Goal: Task Accomplishment & Management: Use online tool/utility

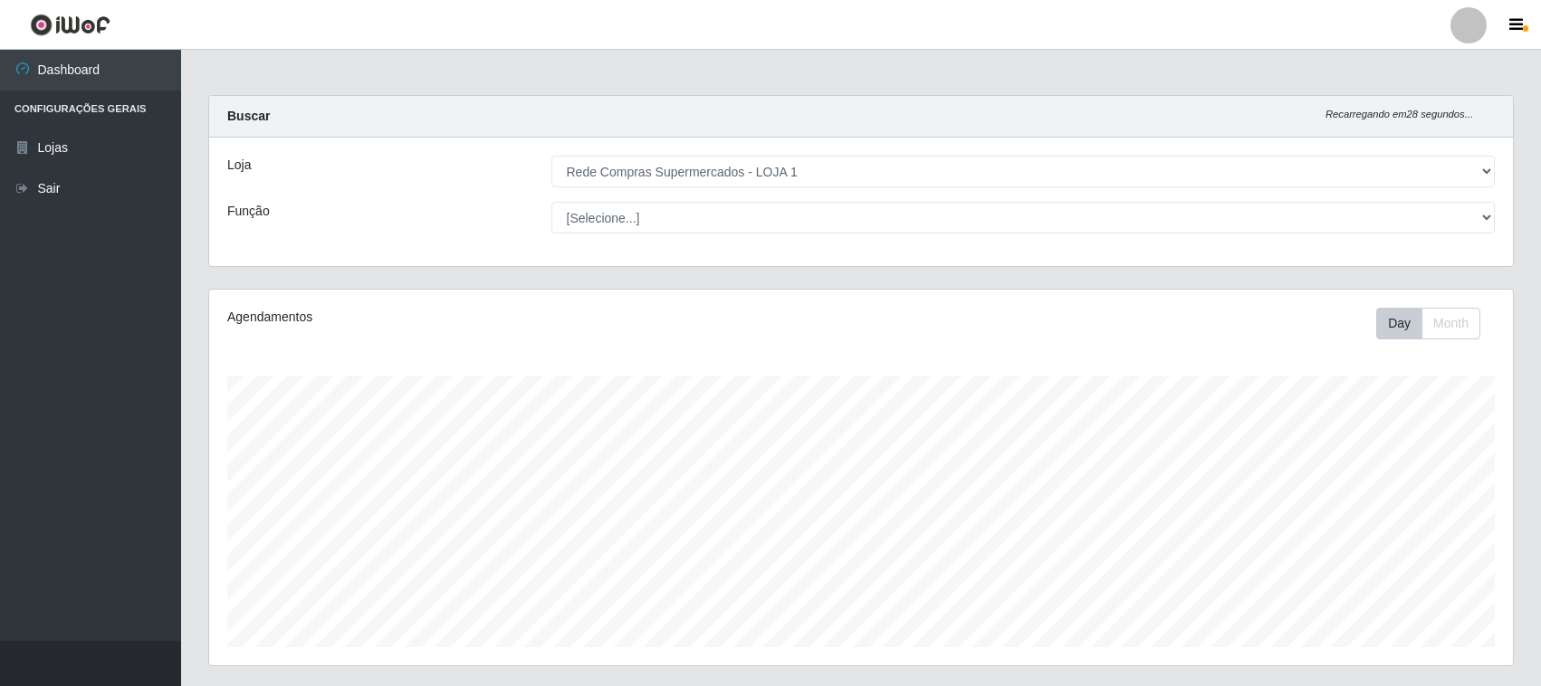
select select "158"
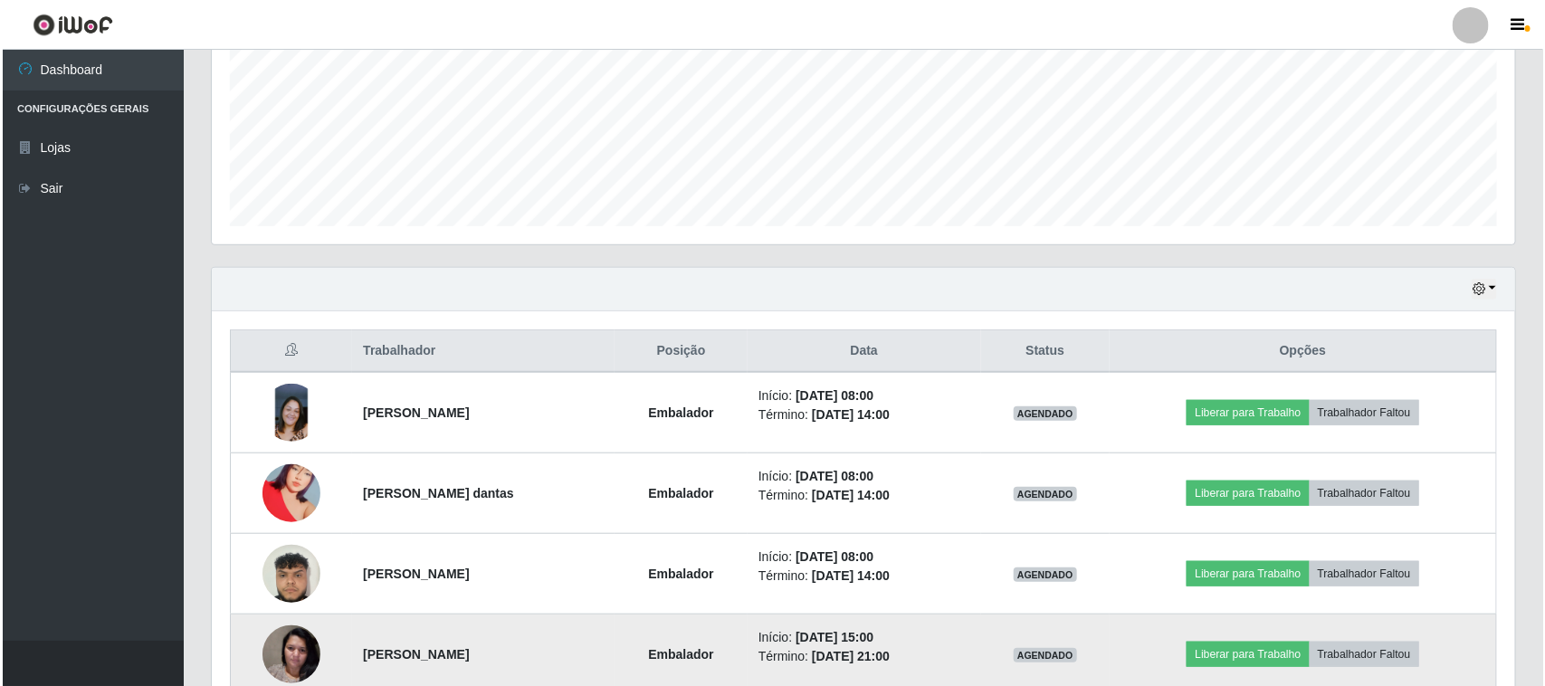
scroll to position [534, 0]
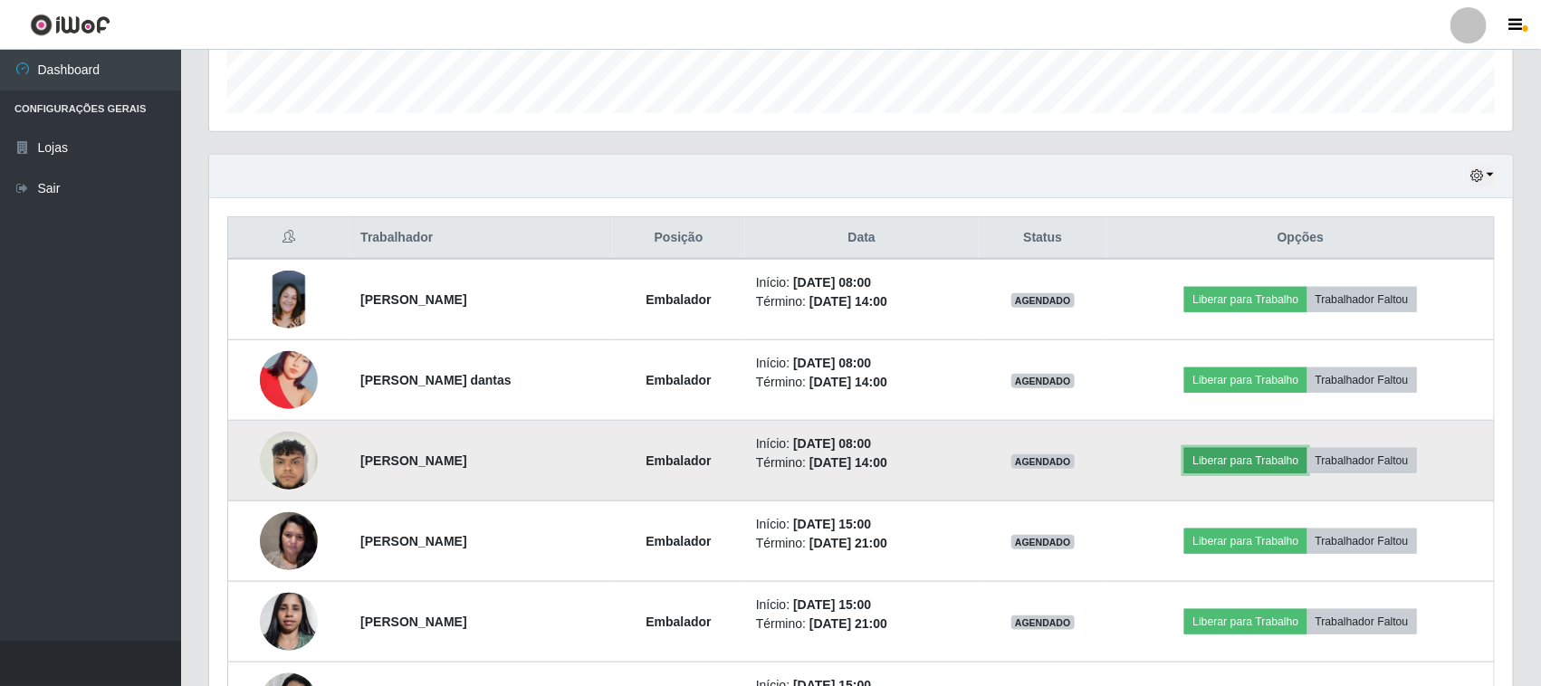
click at [1242, 463] on button "Liberar para Trabalho" at bounding box center [1245, 460] width 122 height 25
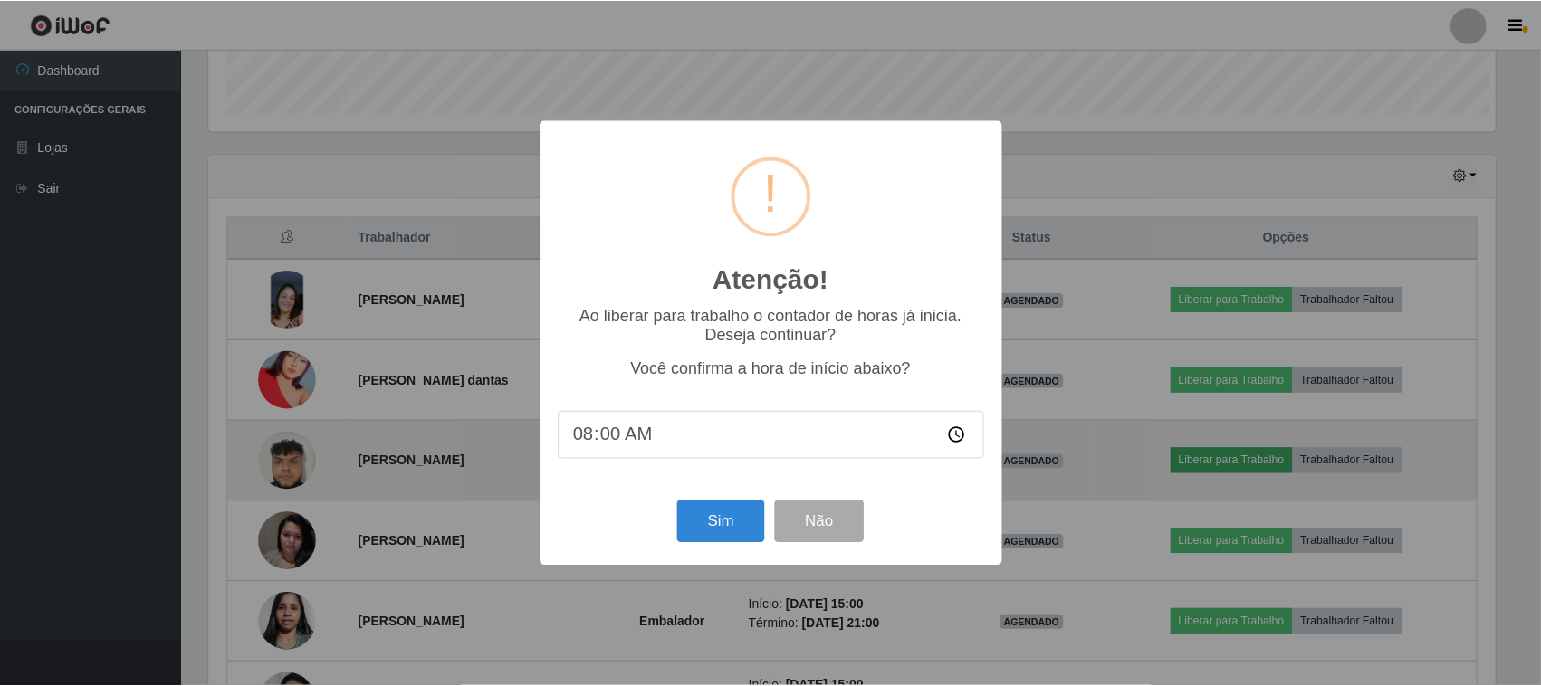
scroll to position [377, 1291]
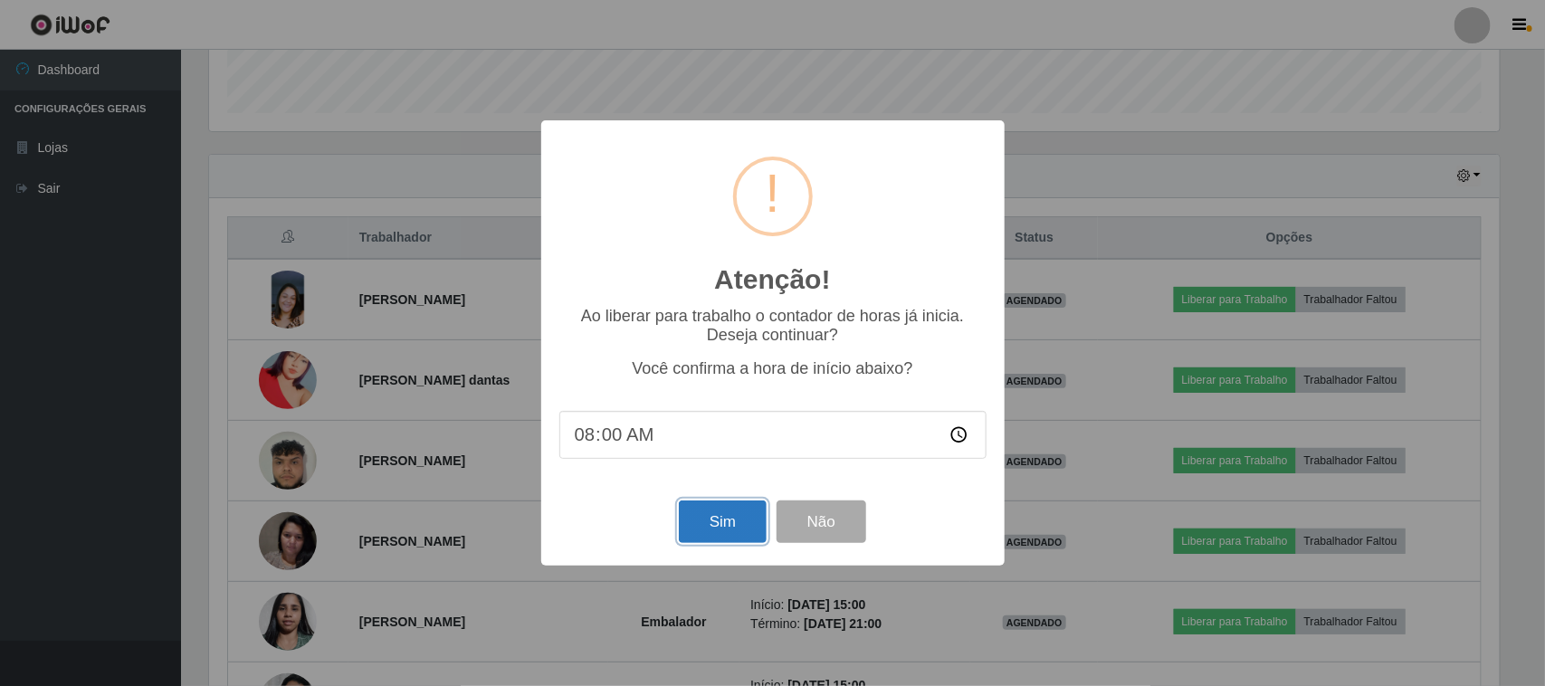
click at [724, 526] on button "Sim" at bounding box center [723, 522] width 88 height 43
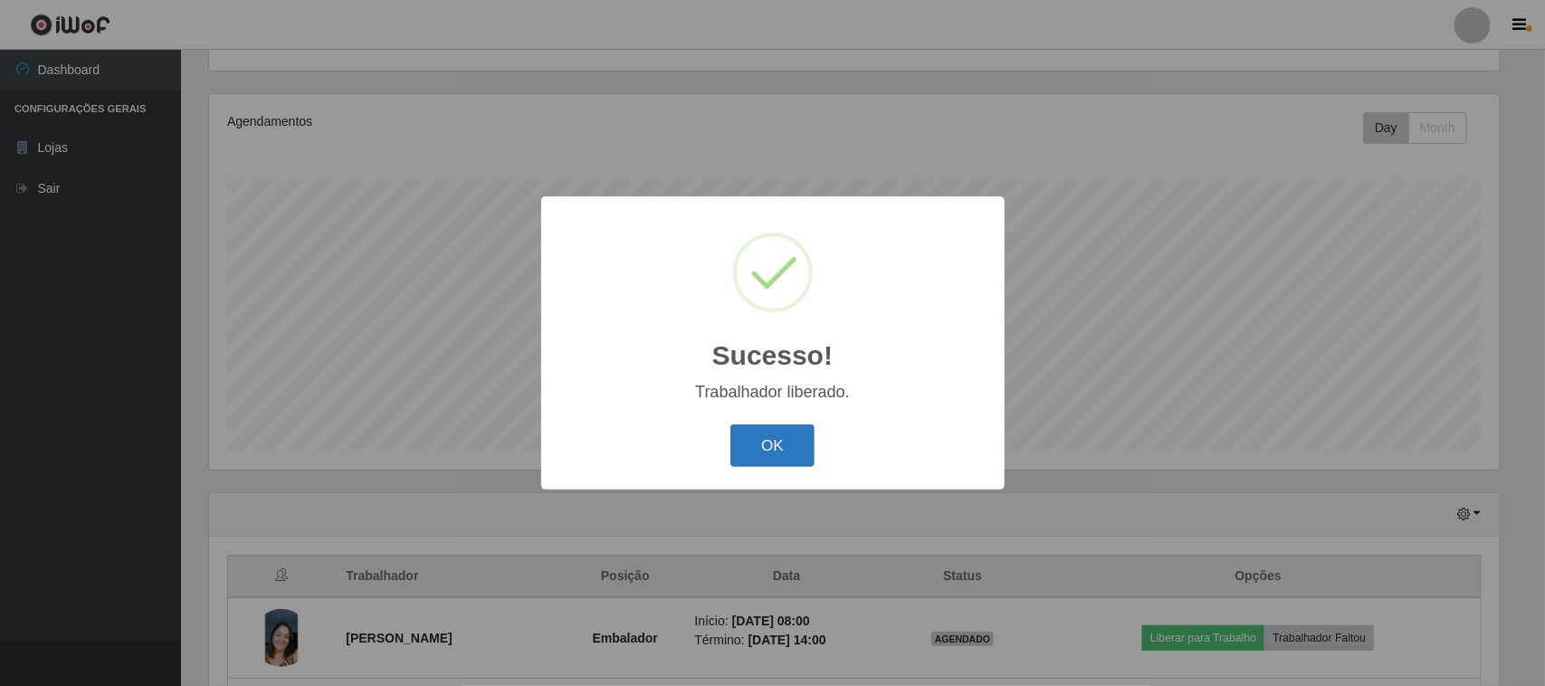
click at [763, 444] on button "OK" at bounding box center [772, 446] width 84 height 43
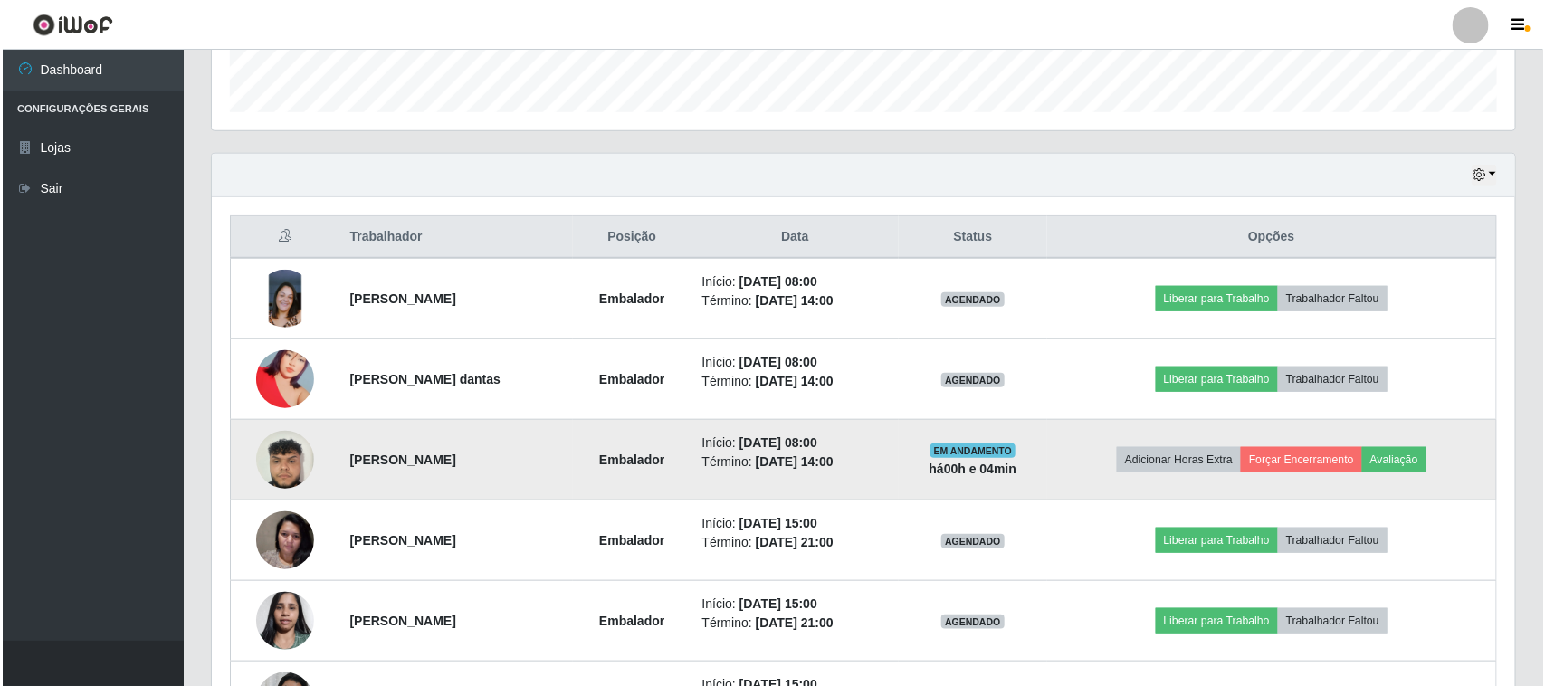
scroll to position [422, 0]
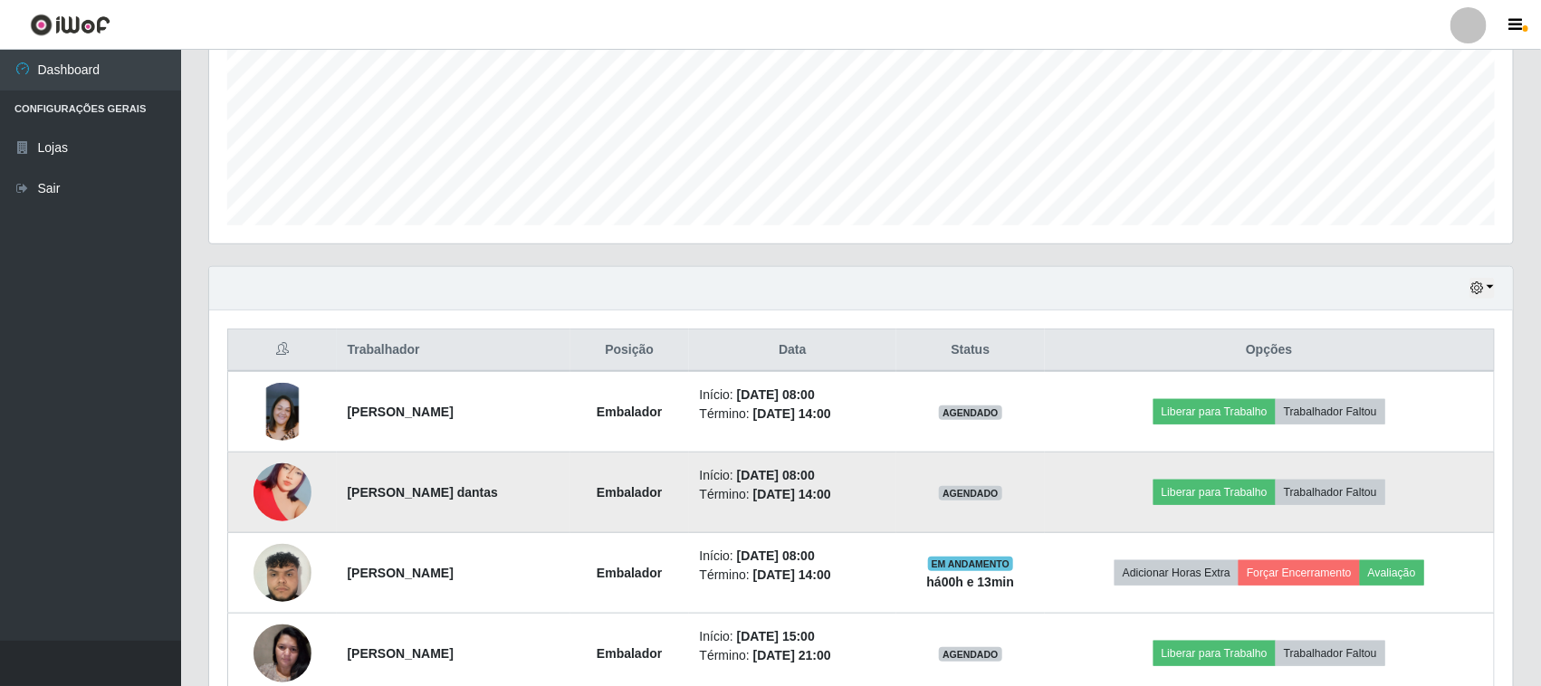
click at [273, 476] on img at bounding box center [282, 492] width 58 height 103
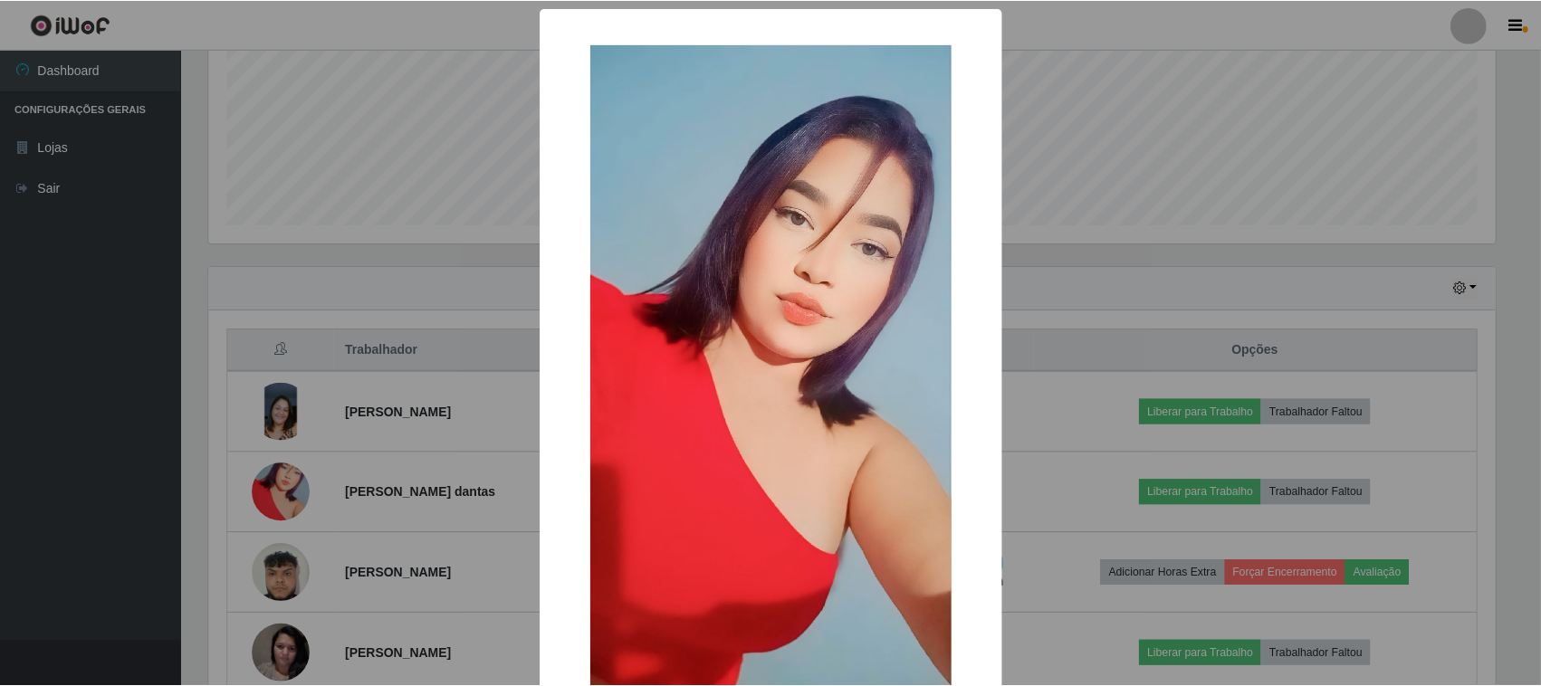
scroll to position [114, 0]
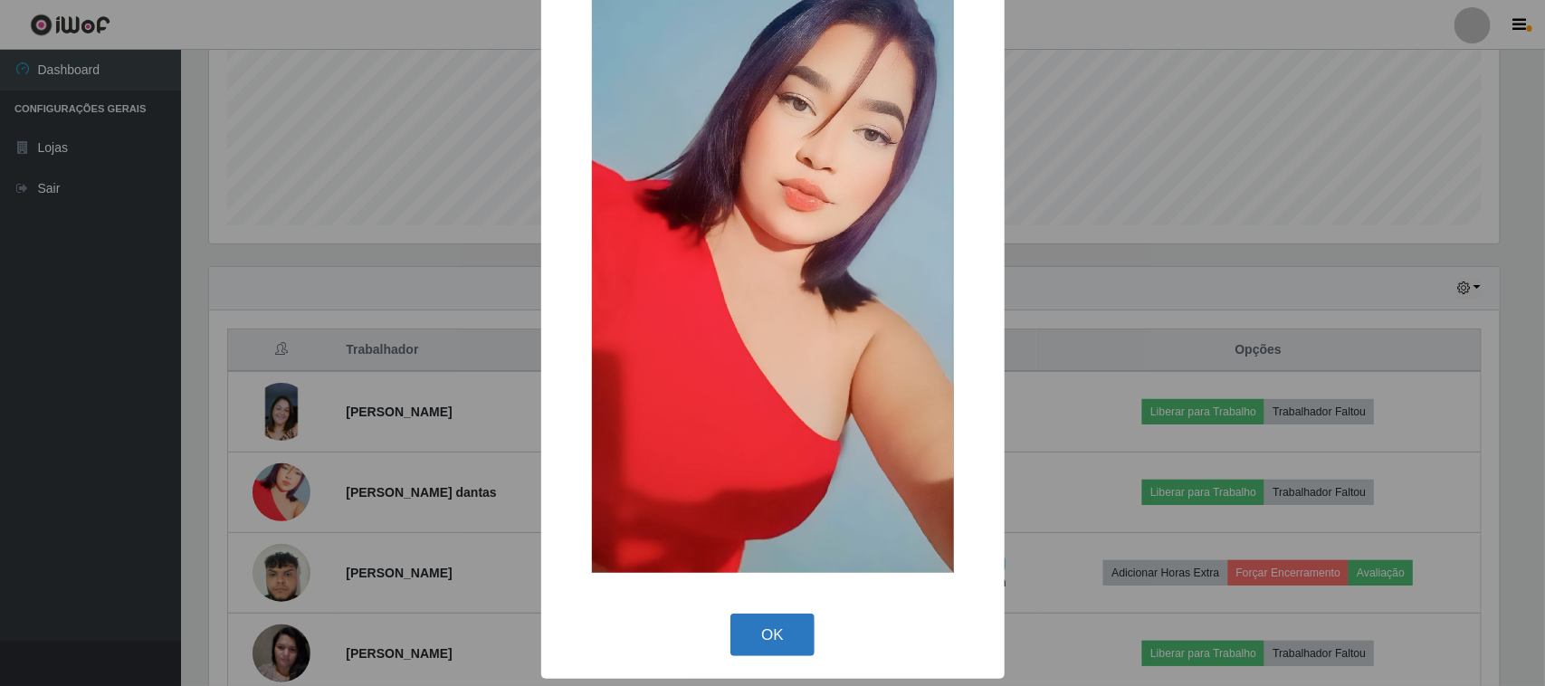
click at [777, 630] on button "OK" at bounding box center [772, 635] width 84 height 43
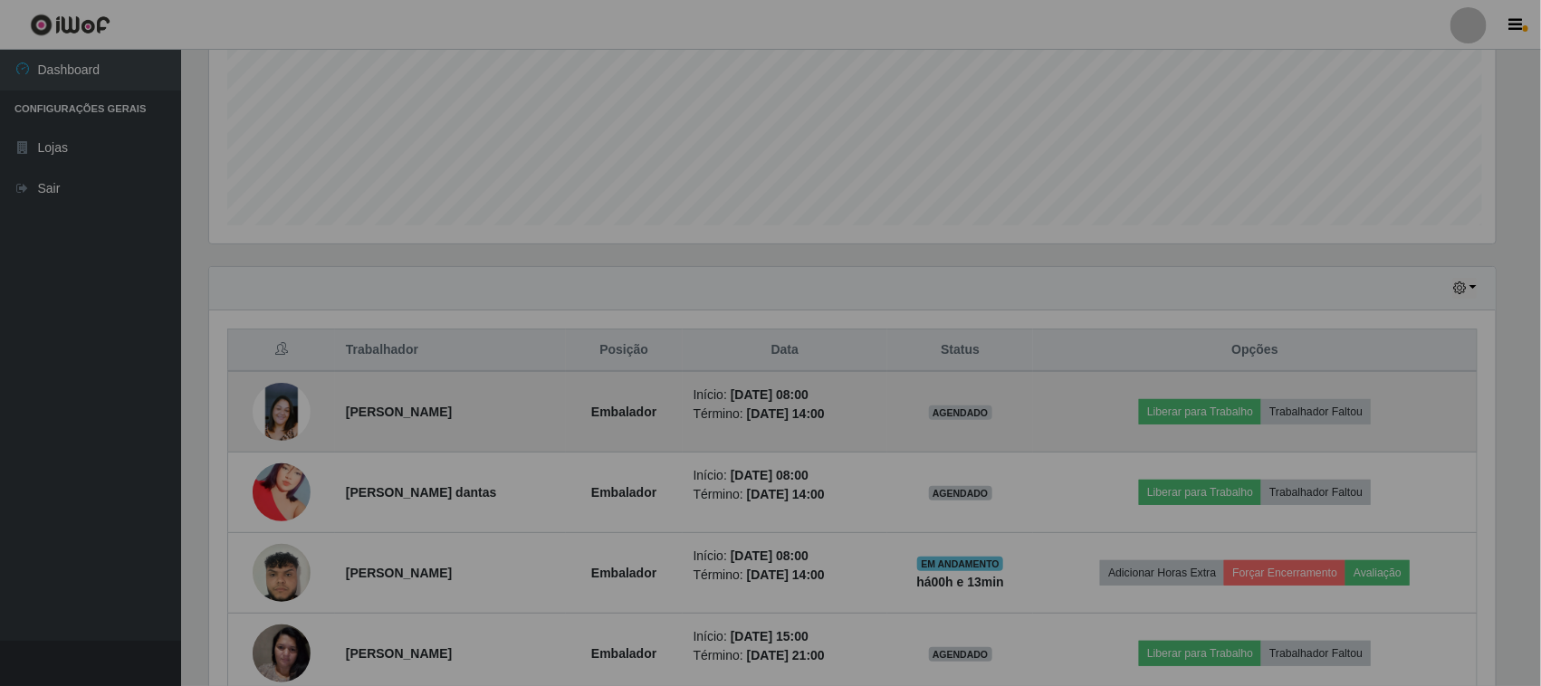
scroll to position [377, 1303]
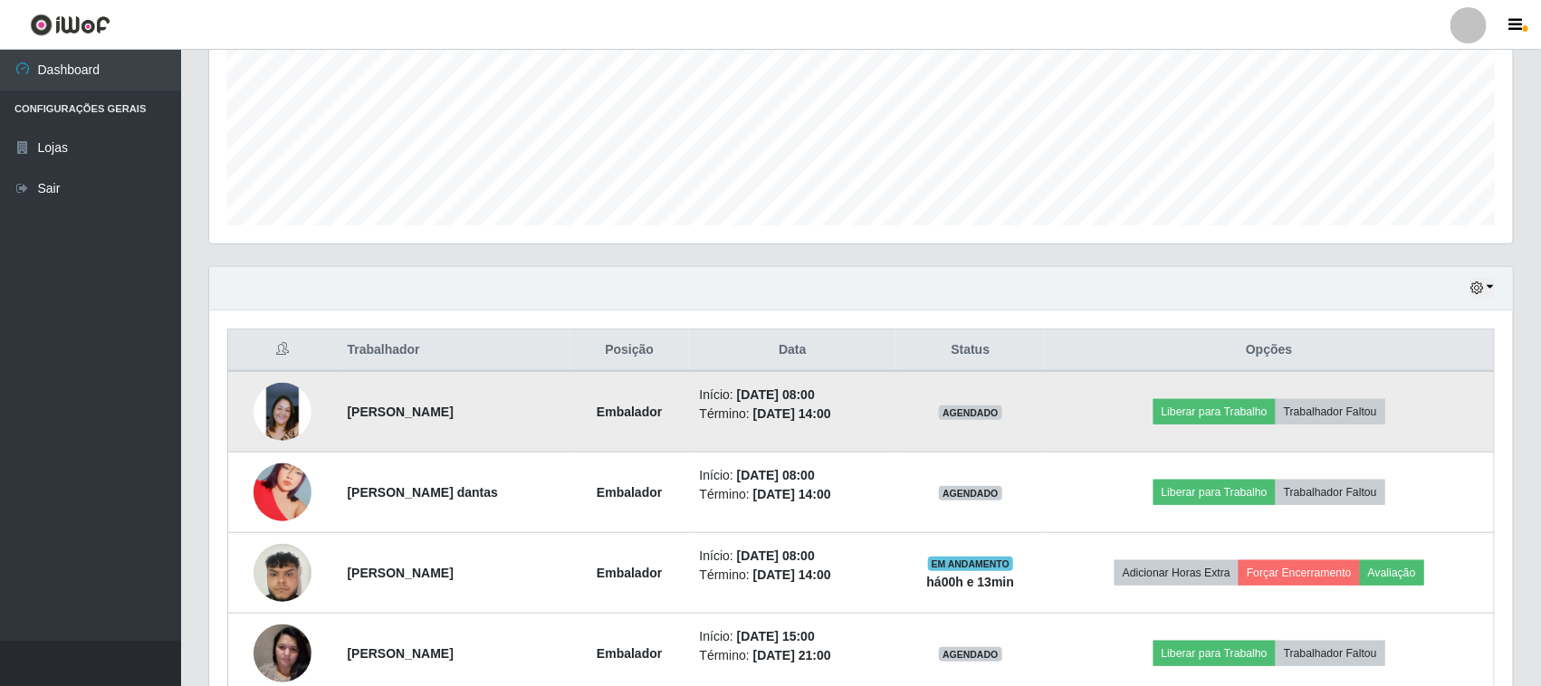
click at [261, 404] on img at bounding box center [282, 412] width 58 height 58
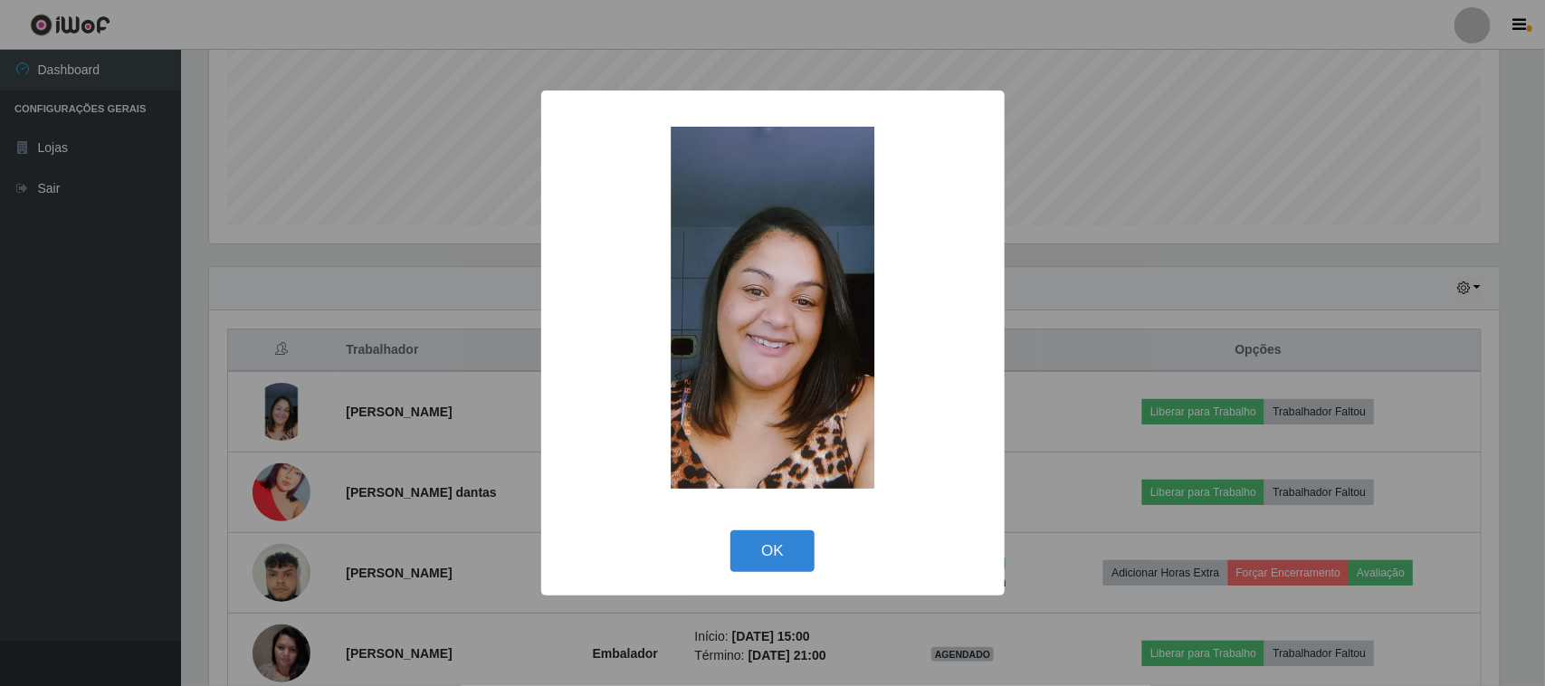
drag, startPoint x: 780, startPoint y: 553, endPoint x: 648, endPoint y: 586, distance: 136.1
click at [781, 553] on button "OK" at bounding box center [772, 551] width 84 height 43
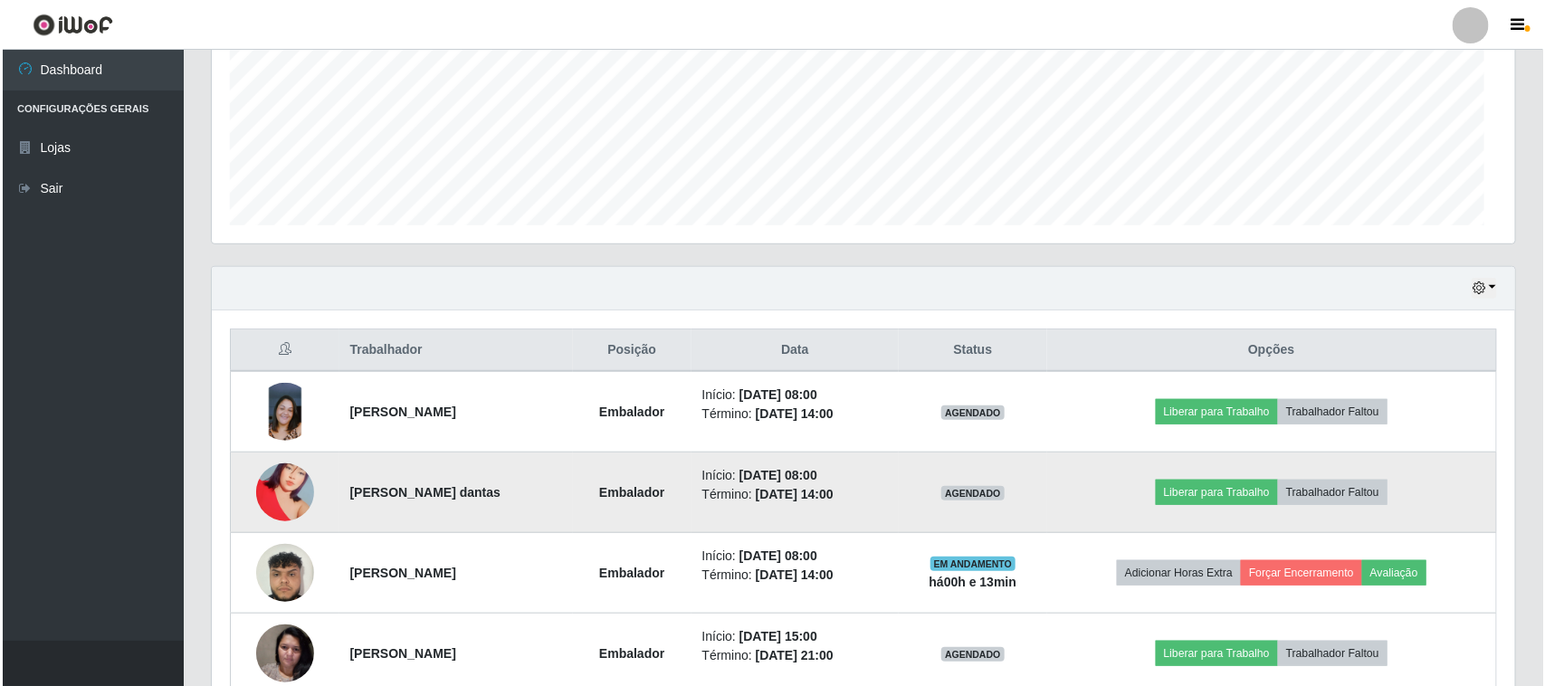
scroll to position [377, 1303]
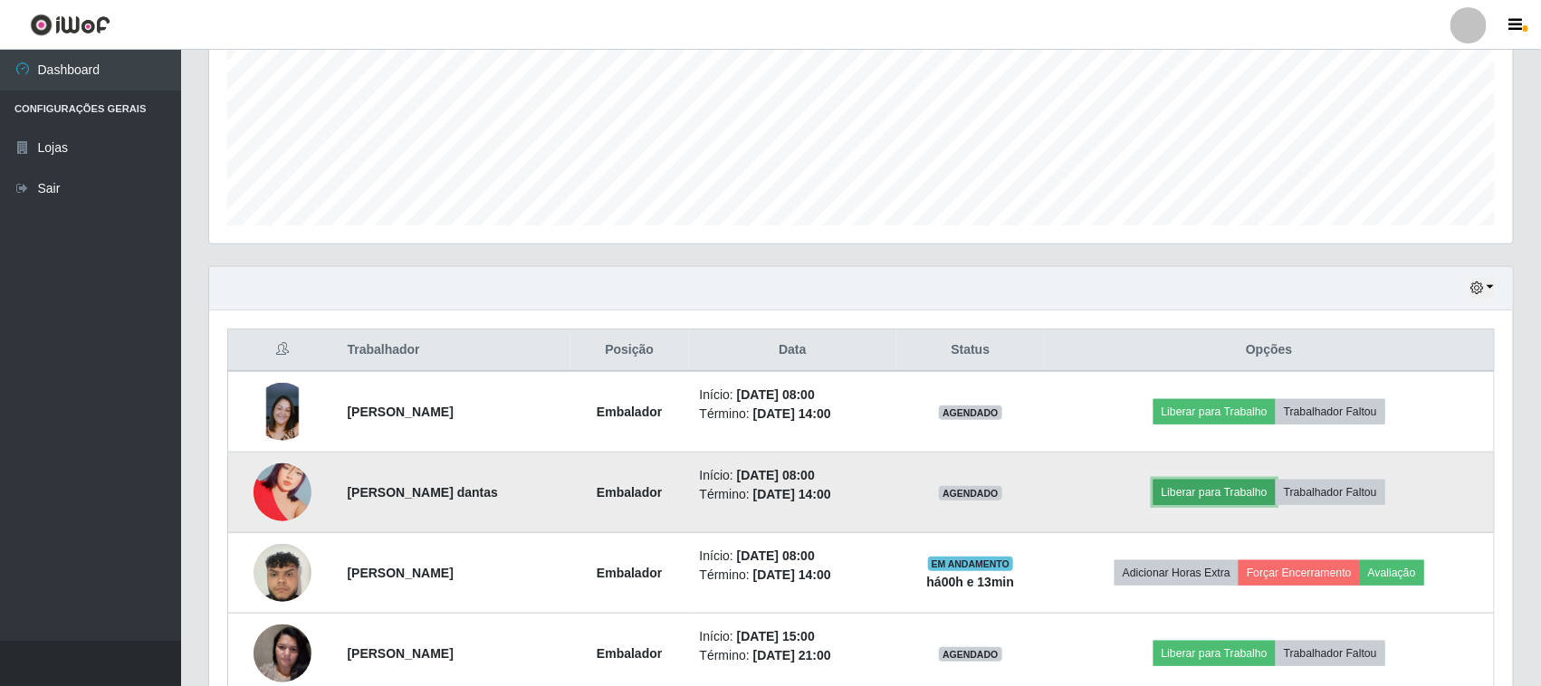
click at [1201, 486] on button "Liberar para Trabalho" at bounding box center [1214, 492] width 122 height 25
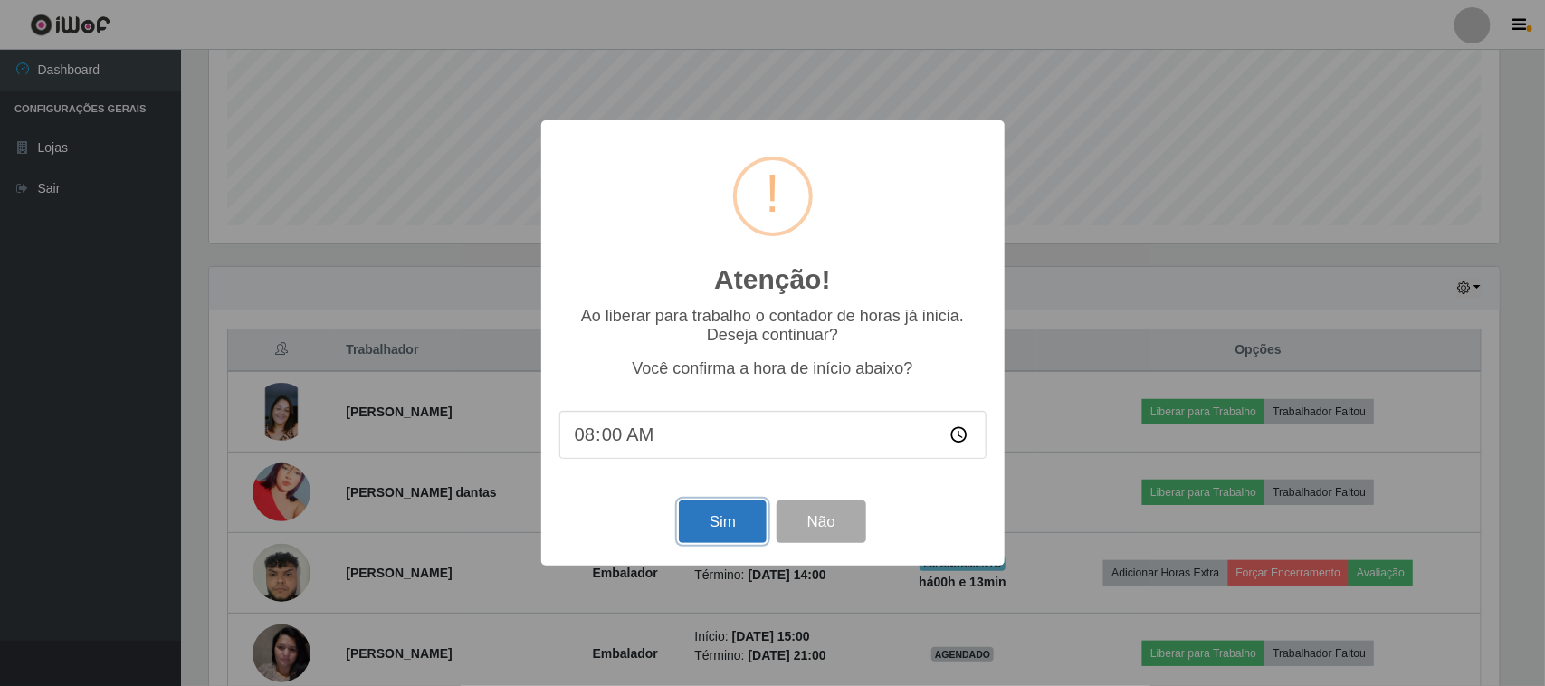
click at [717, 525] on button "Sim" at bounding box center [723, 522] width 88 height 43
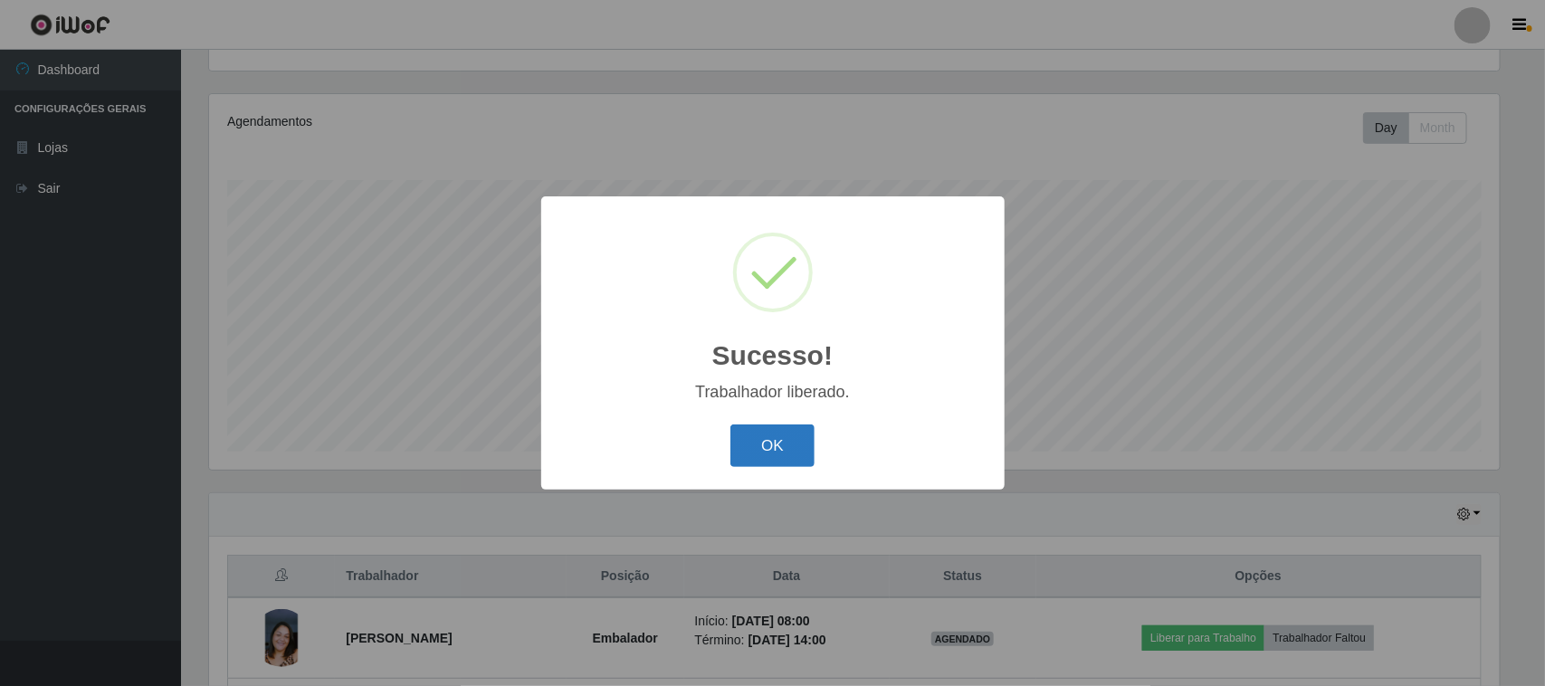
click at [783, 449] on button "OK" at bounding box center [772, 446] width 84 height 43
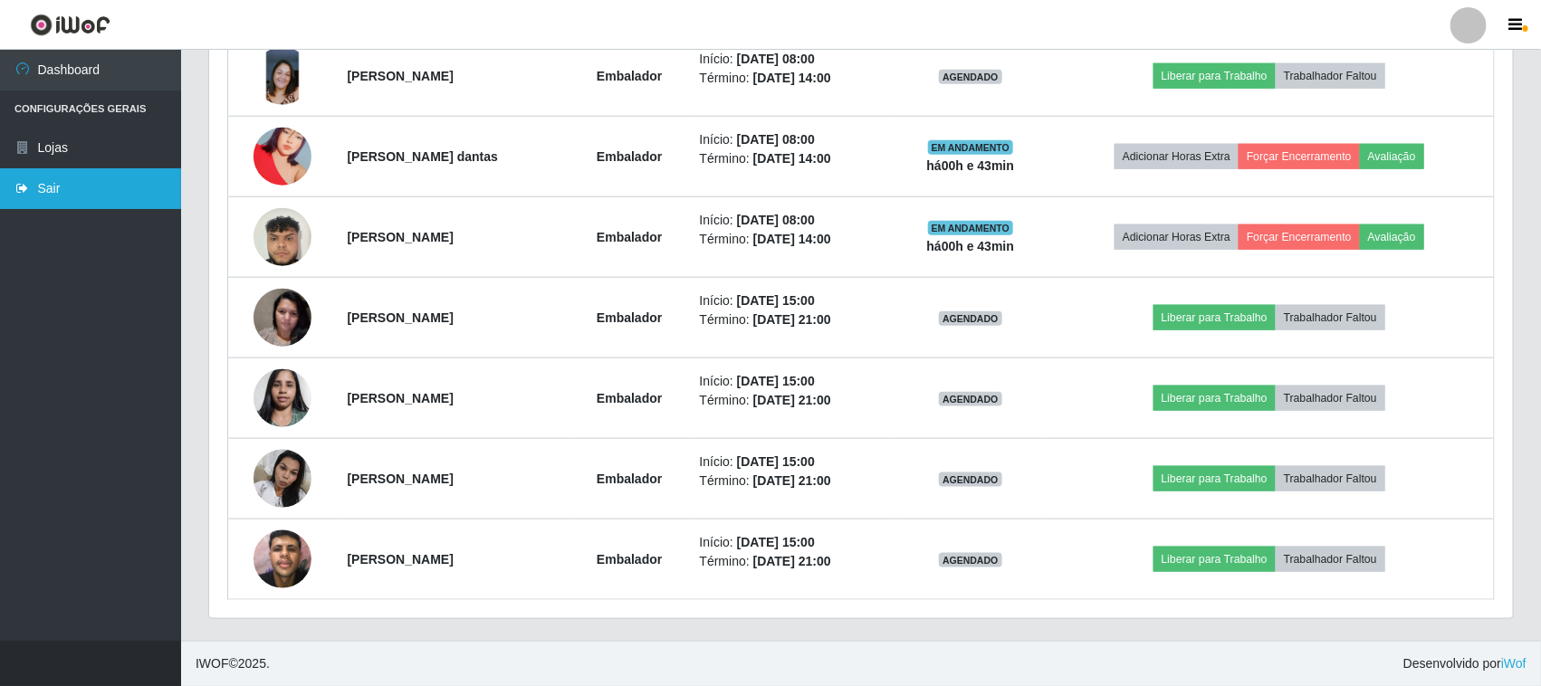
scroll to position [647, 0]
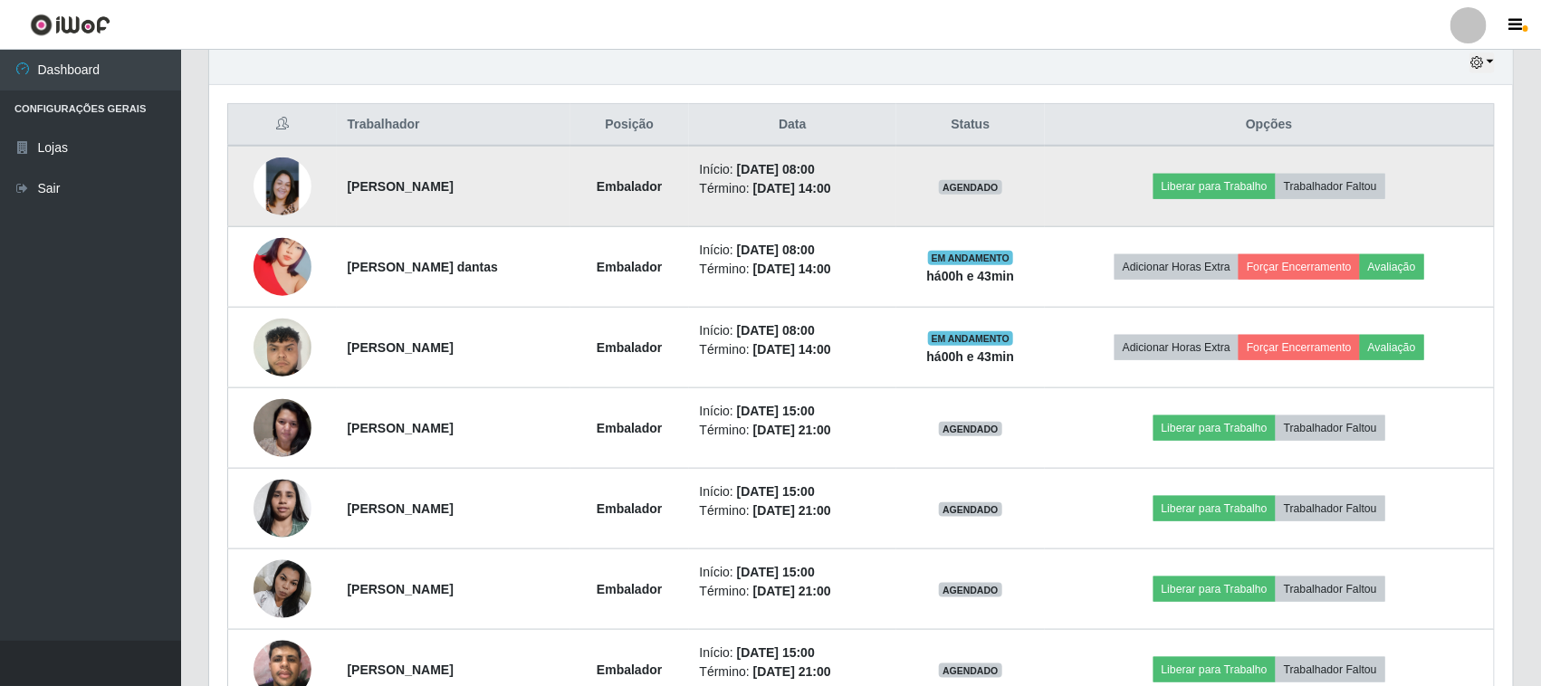
click at [265, 179] on img at bounding box center [282, 187] width 58 height 58
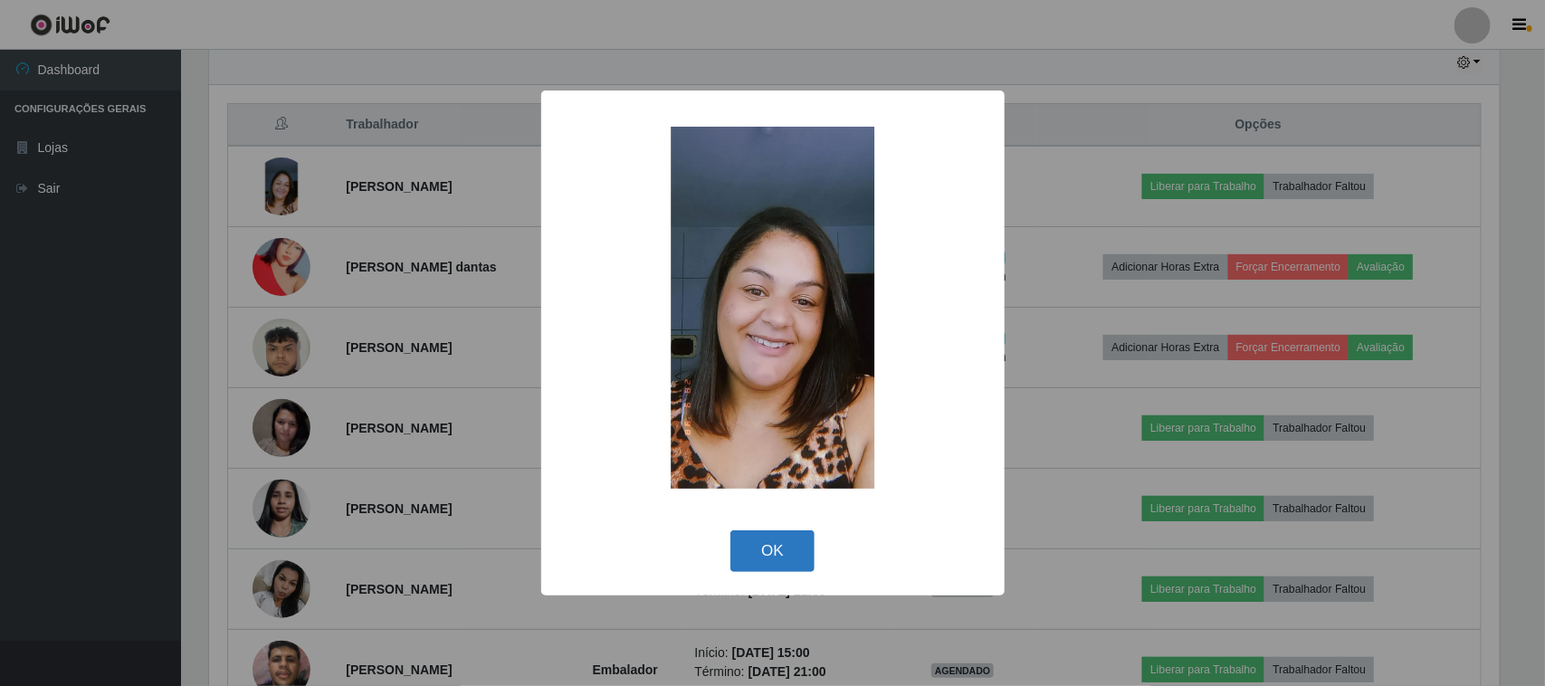
click at [793, 557] on button "OK" at bounding box center [772, 551] width 84 height 43
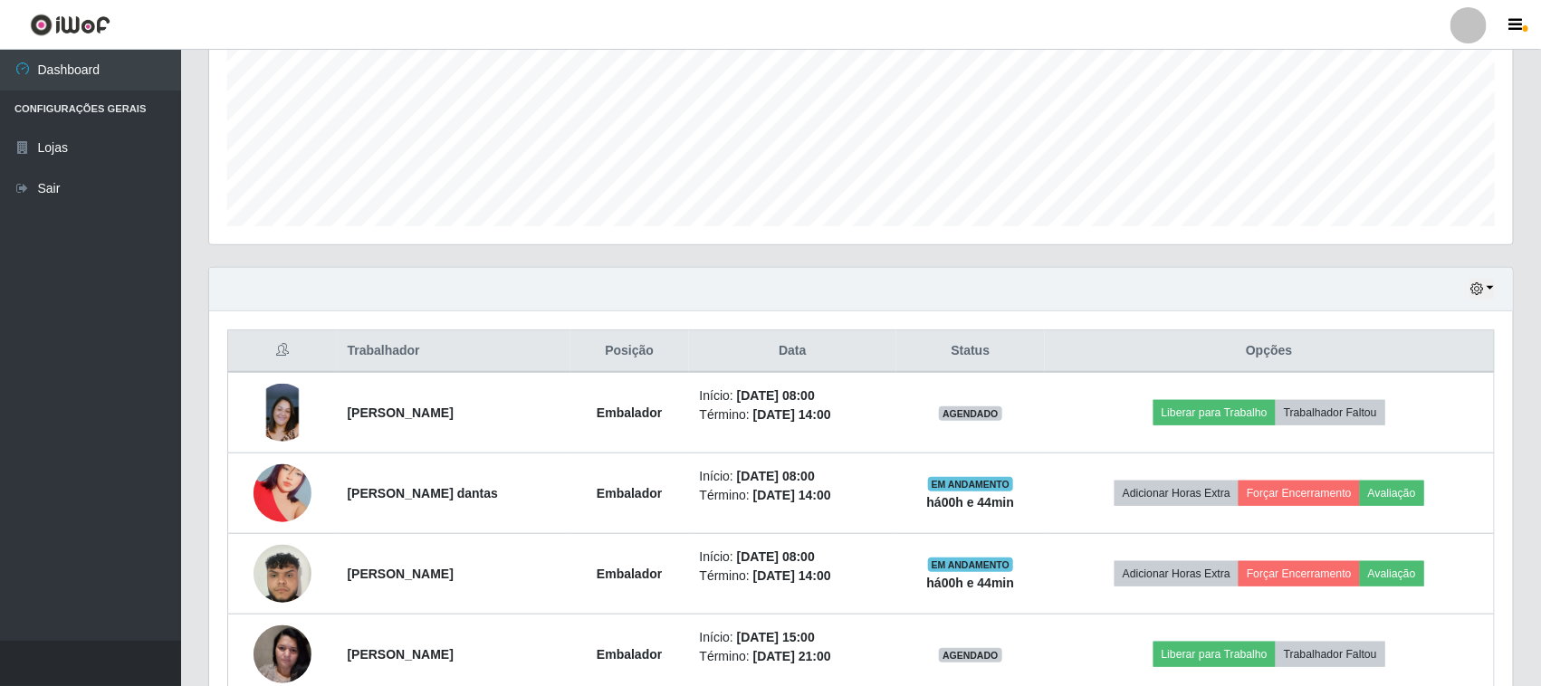
scroll to position [534, 0]
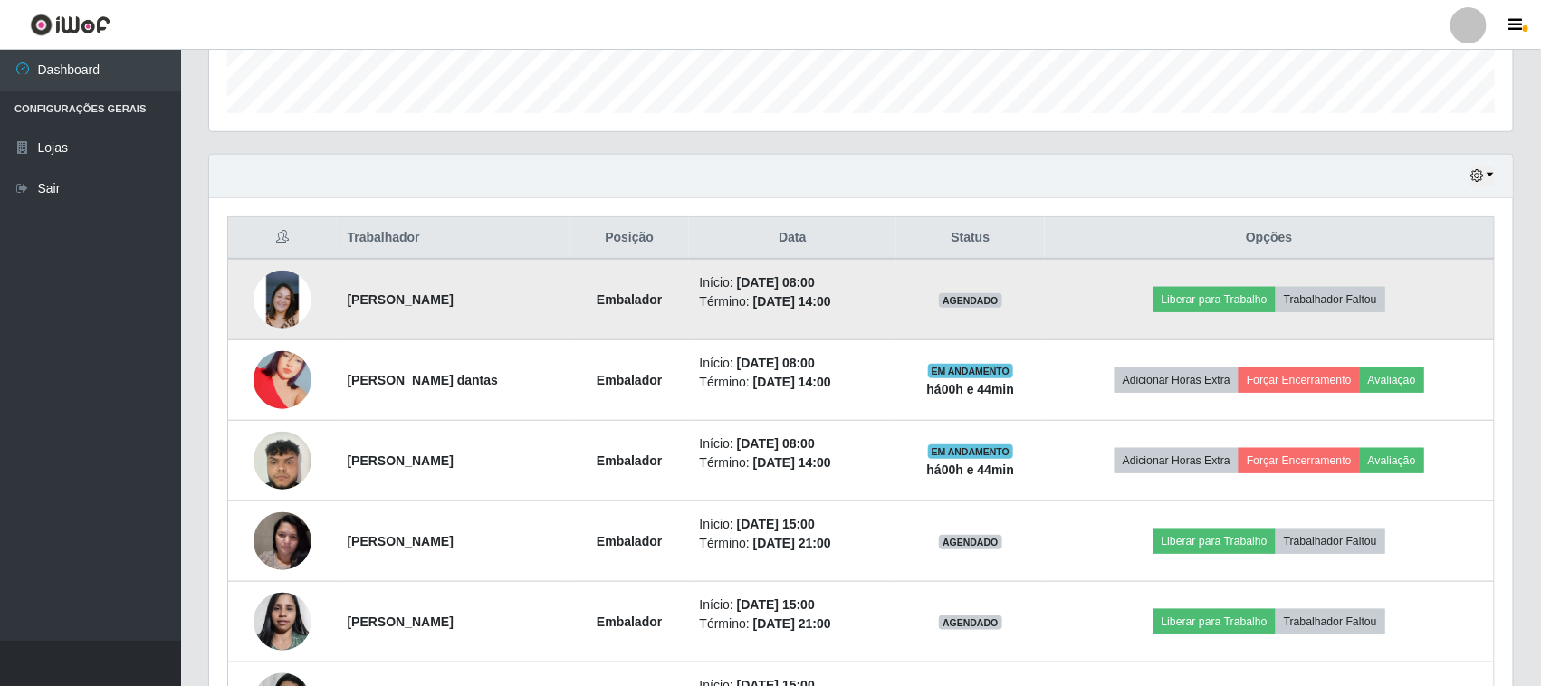
click at [272, 297] on img at bounding box center [282, 300] width 58 height 58
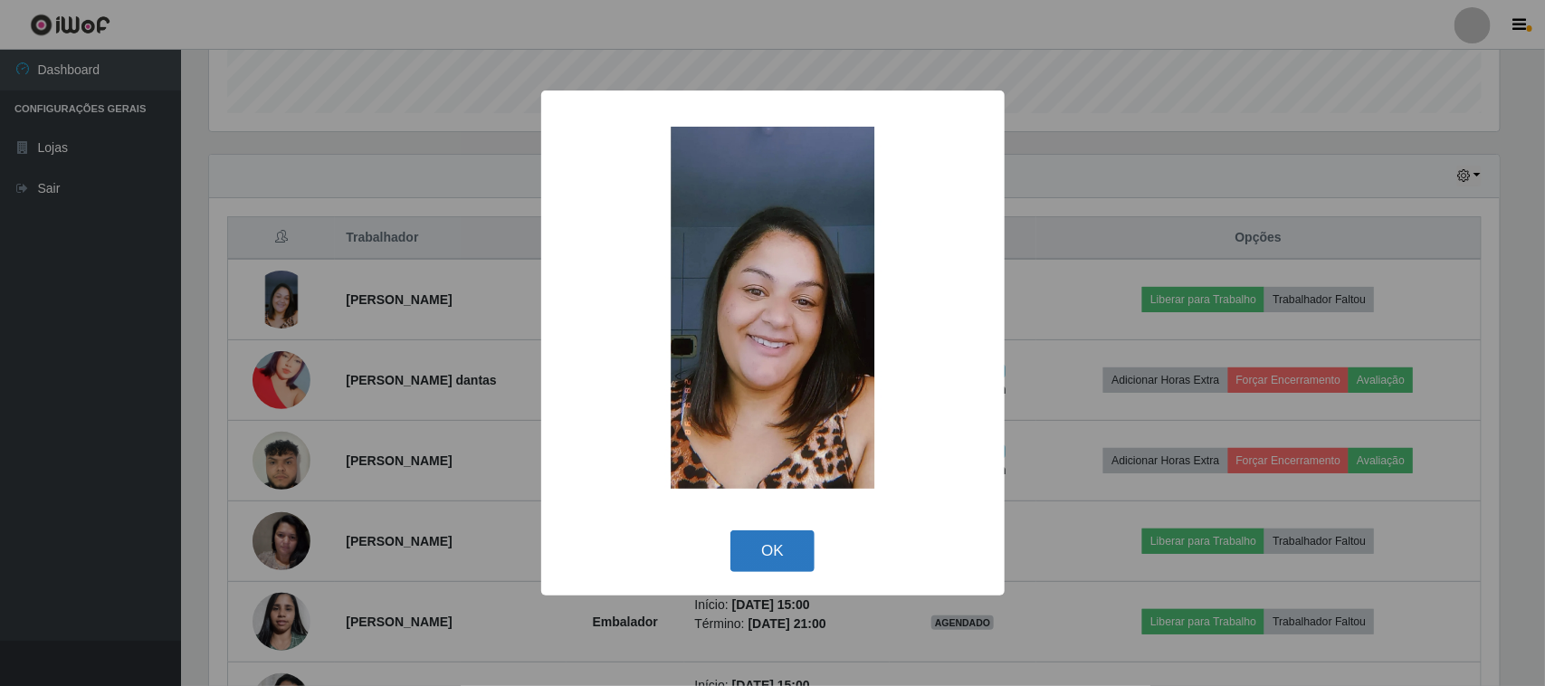
click at [767, 548] on button "OK" at bounding box center [772, 551] width 84 height 43
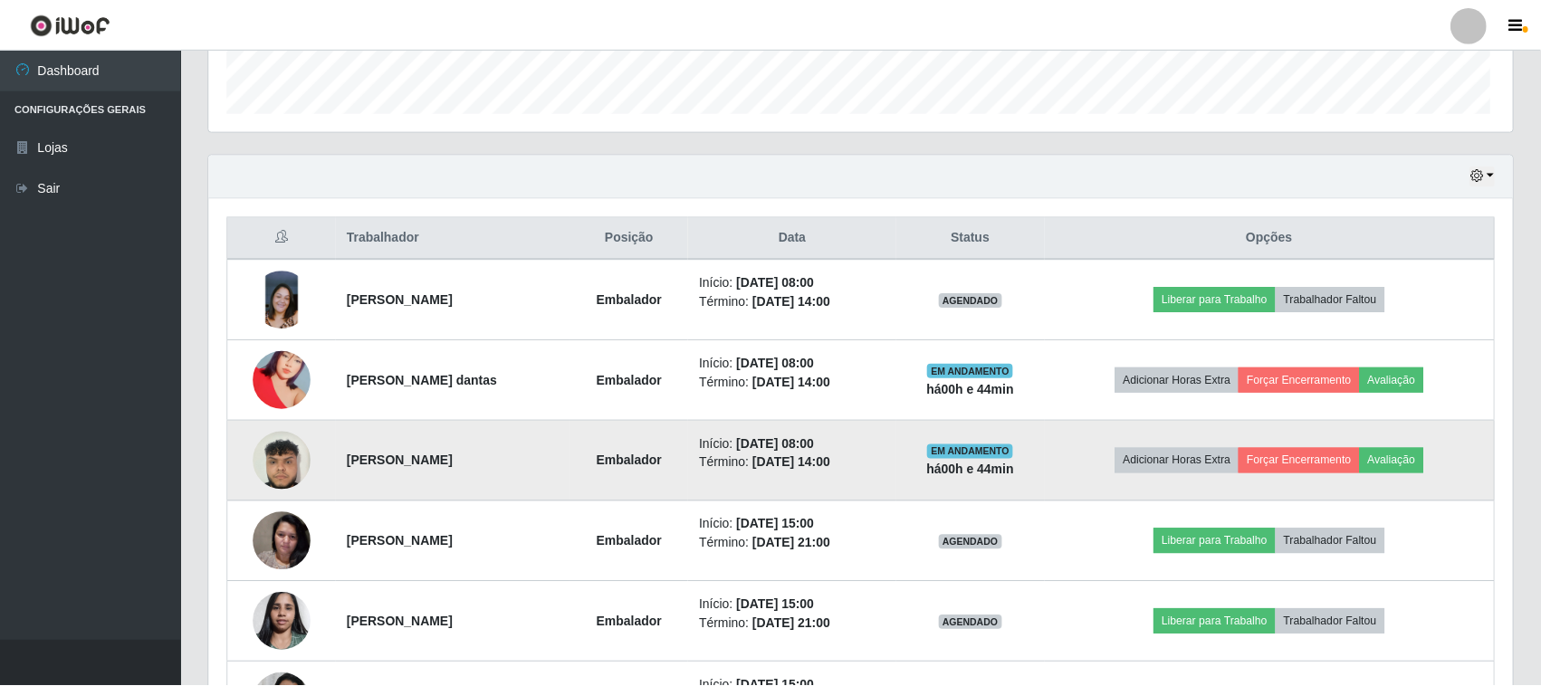
scroll to position [377, 1303]
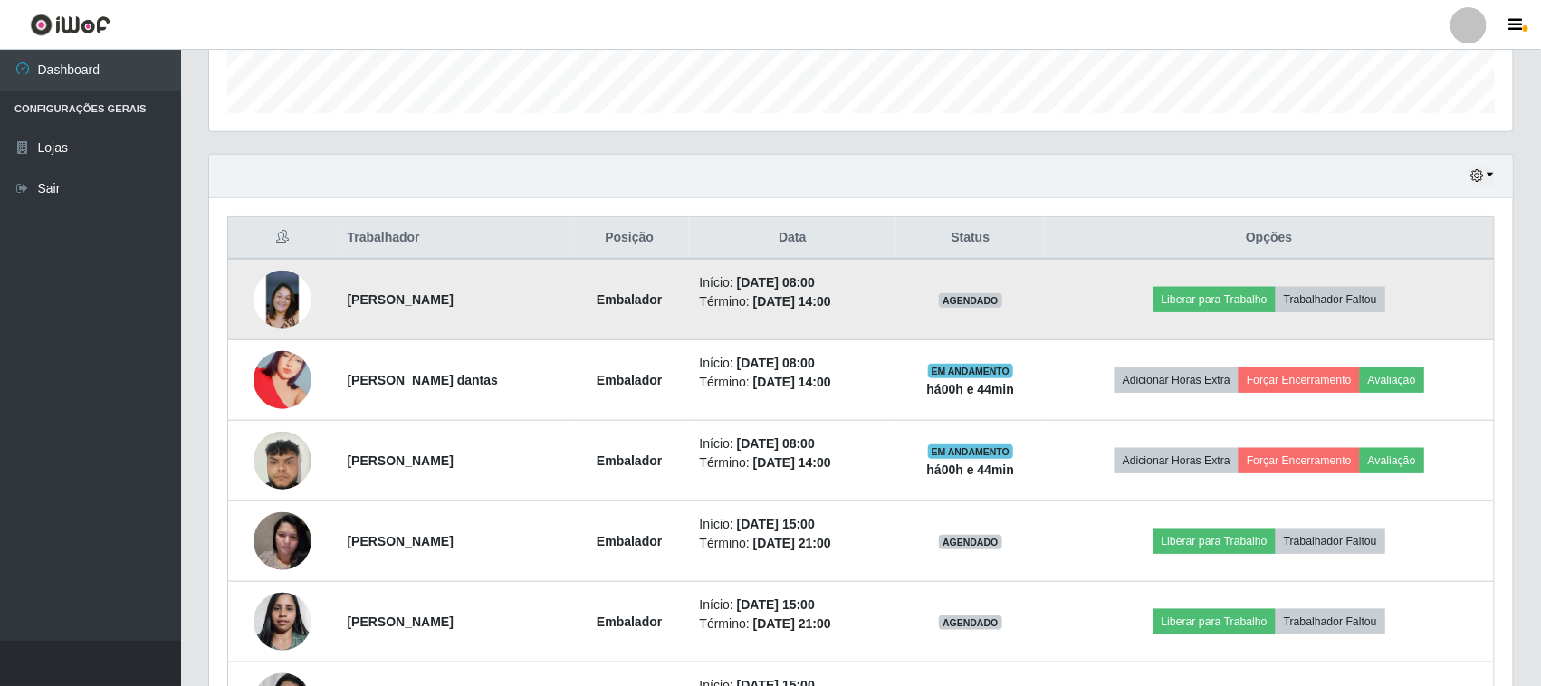
click at [282, 297] on img at bounding box center [282, 300] width 58 height 58
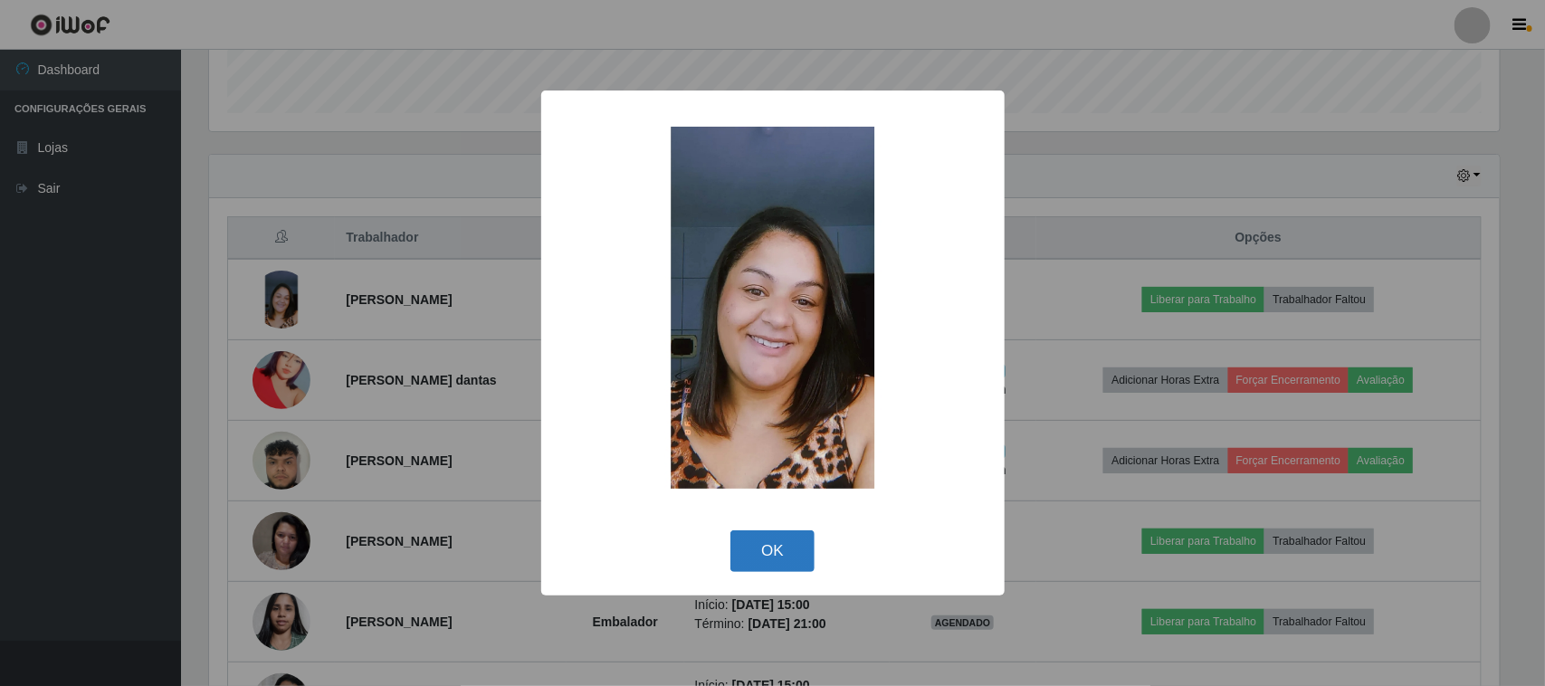
click at [780, 553] on button "OK" at bounding box center [772, 551] width 84 height 43
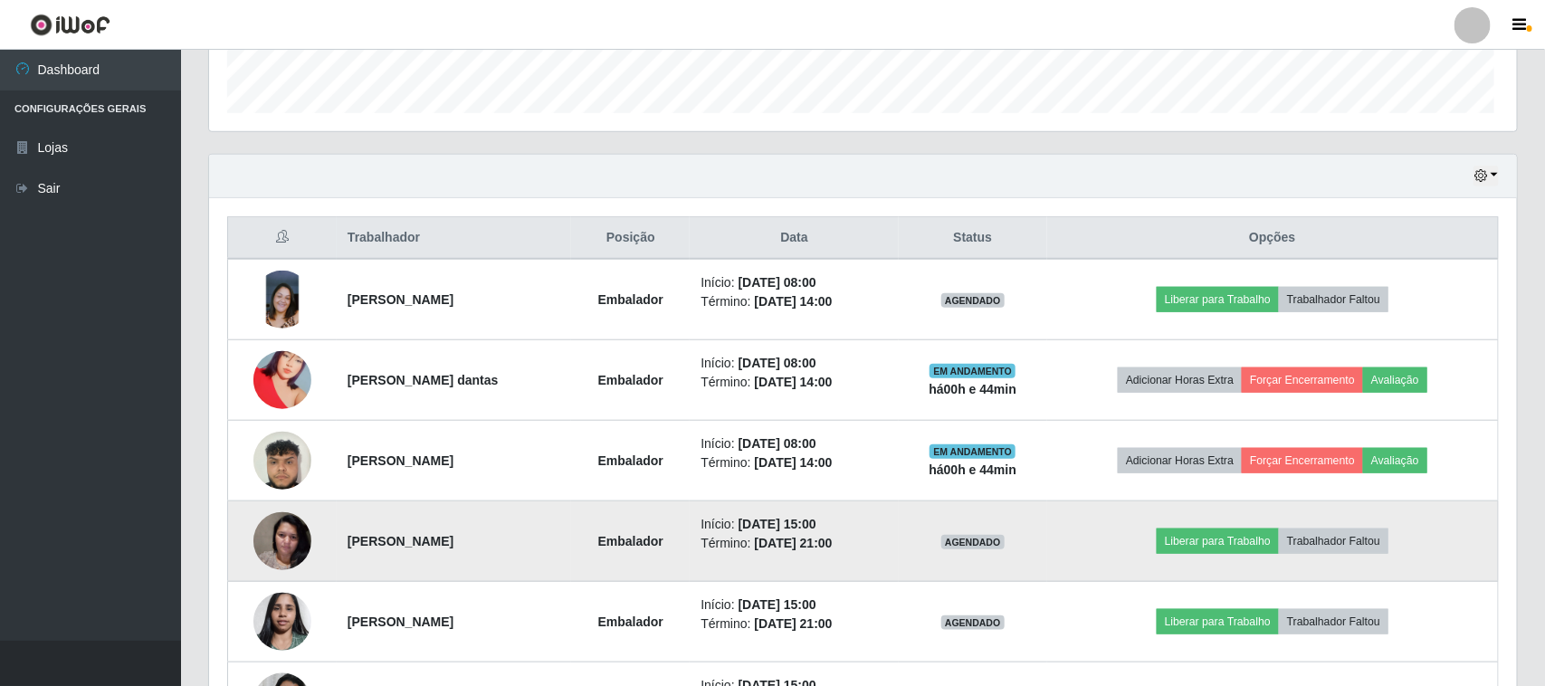
scroll to position [377, 1303]
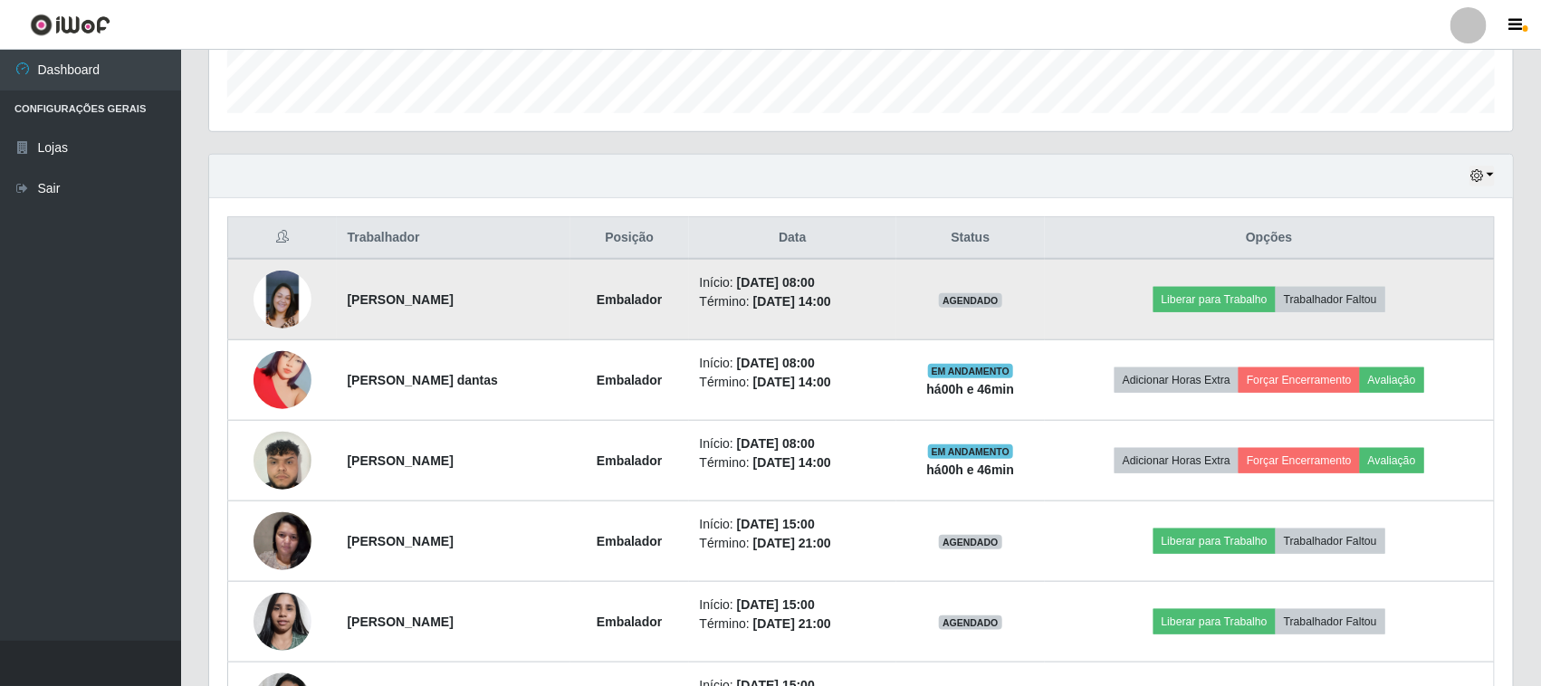
click at [263, 315] on img at bounding box center [282, 300] width 58 height 58
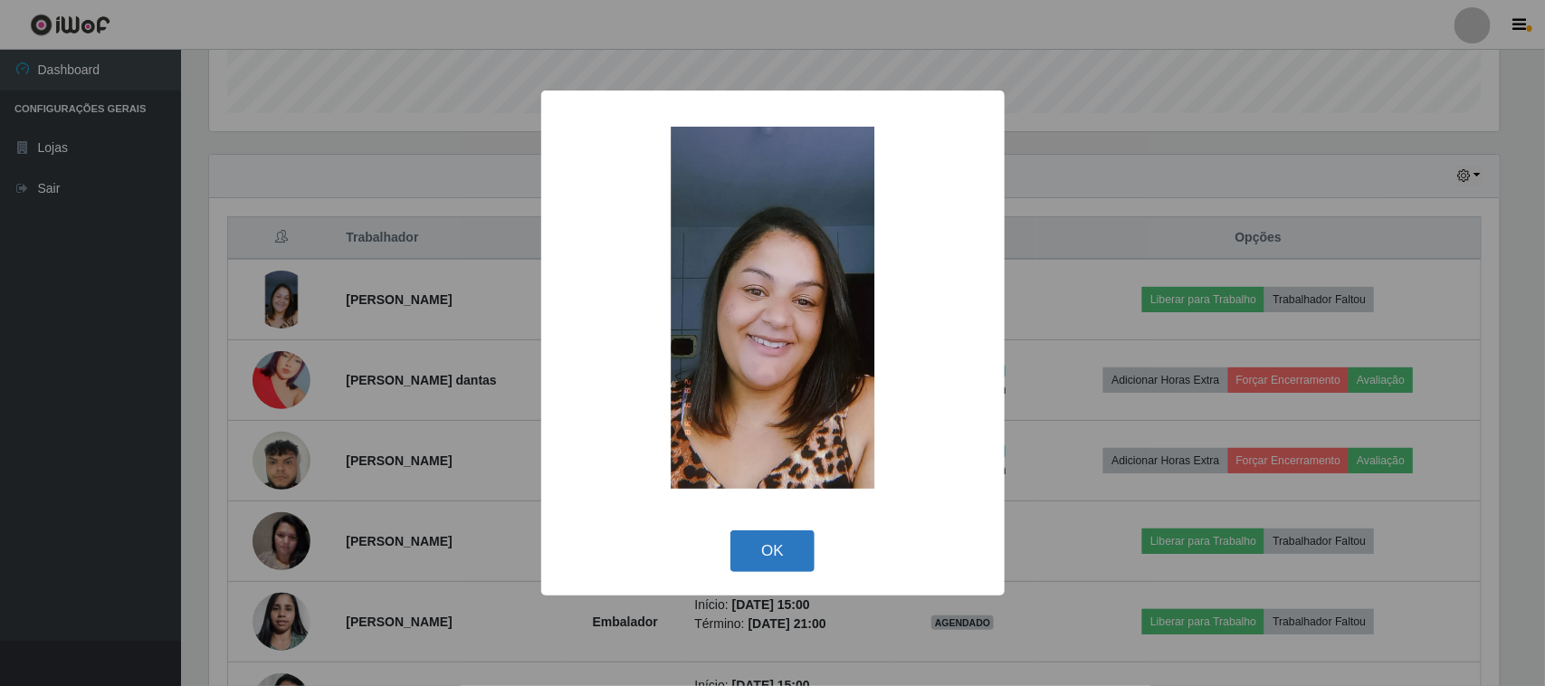
click at [763, 548] on button "OK" at bounding box center [772, 551] width 84 height 43
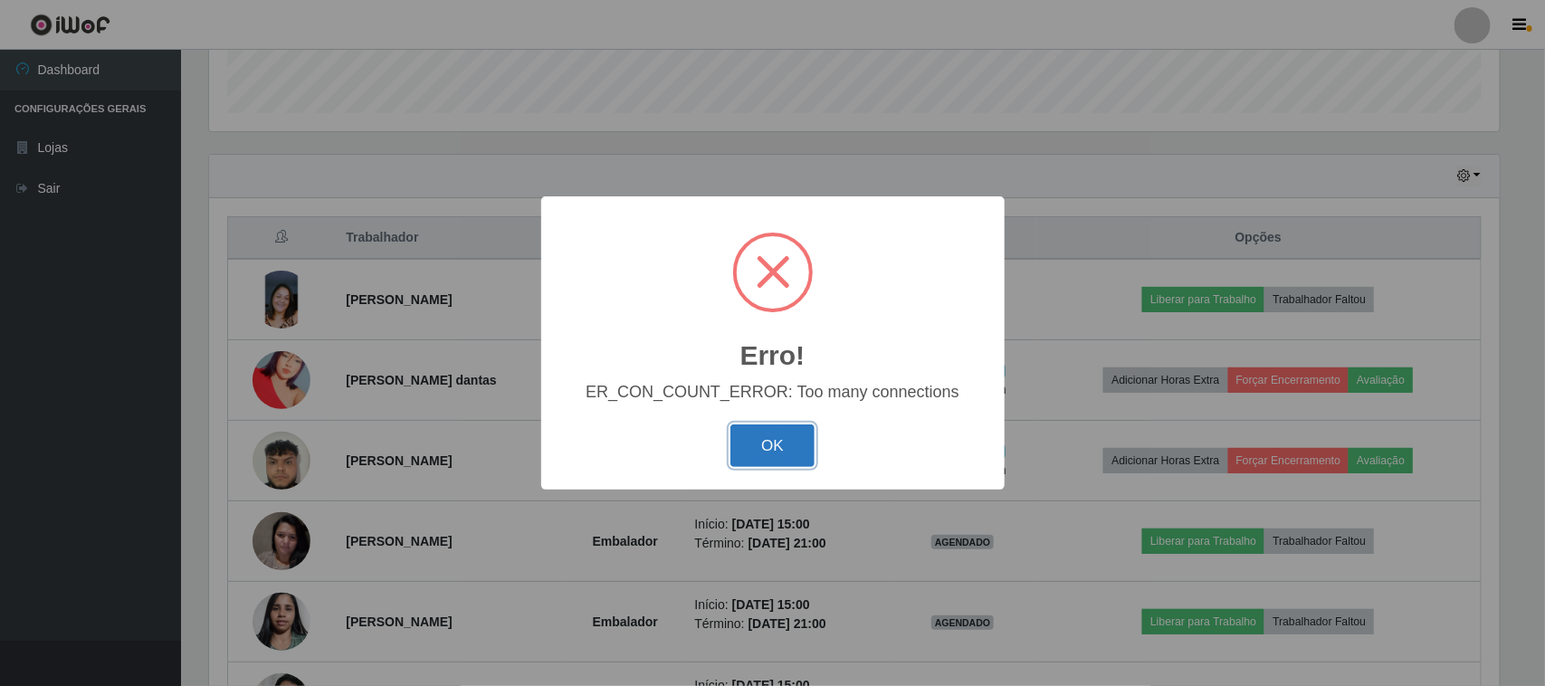
click at [771, 440] on button "OK" at bounding box center [772, 446] width 84 height 43
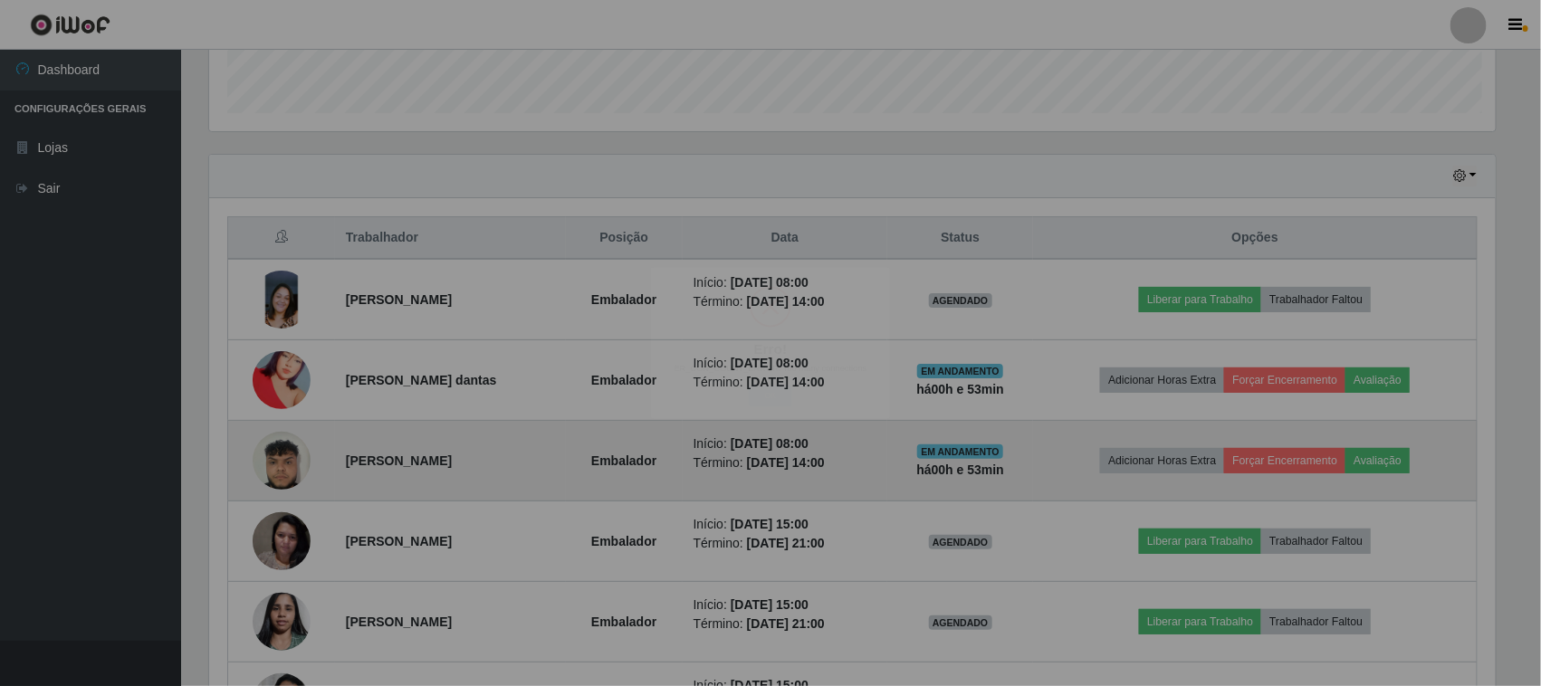
scroll to position [377, 1303]
